Goal: Find specific page/section: Find specific page/section

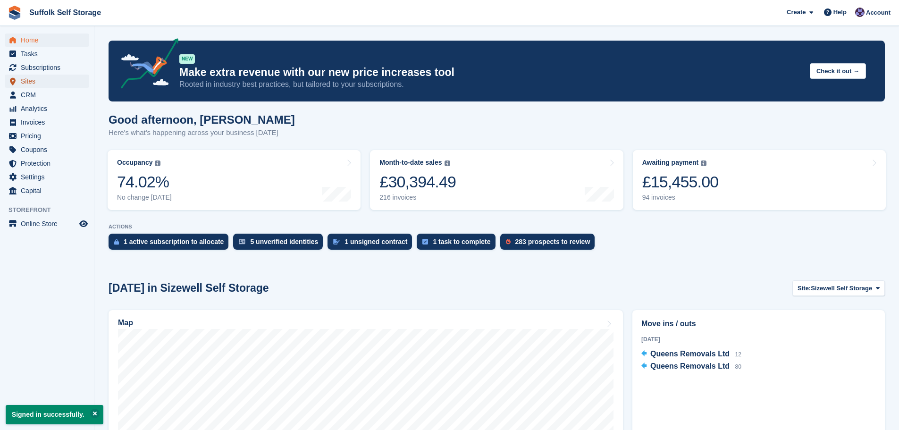
click at [29, 84] on span "Sites" at bounding box center [49, 81] width 57 height 13
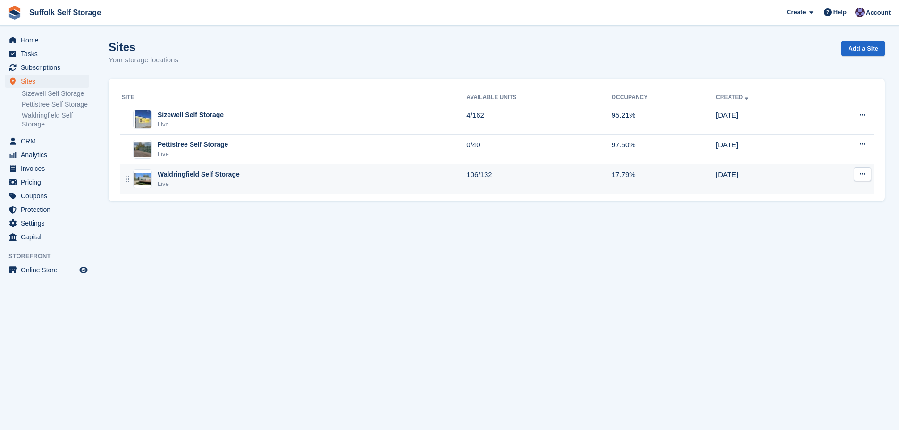
click at [201, 177] on div "Waldringfield Self Storage" at bounding box center [199, 174] width 82 height 10
